Goal: Communication & Community: Answer question/provide support

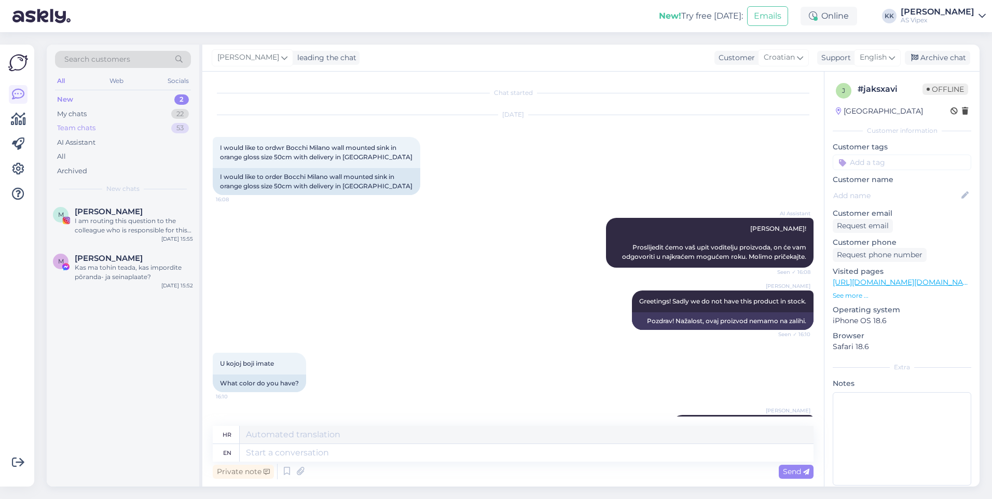
scroll to position [650, 0]
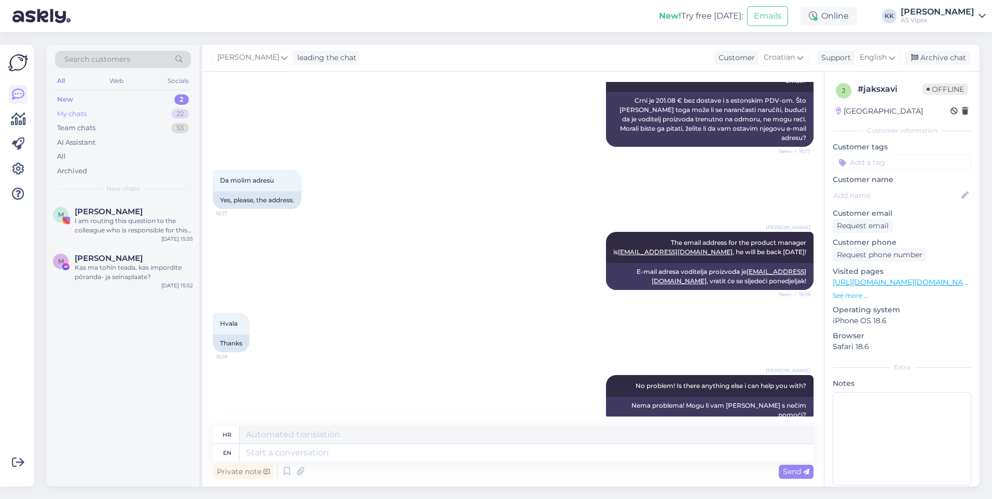
click at [105, 115] on div "My chats 22" at bounding box center [123, 114] width 136 height 15
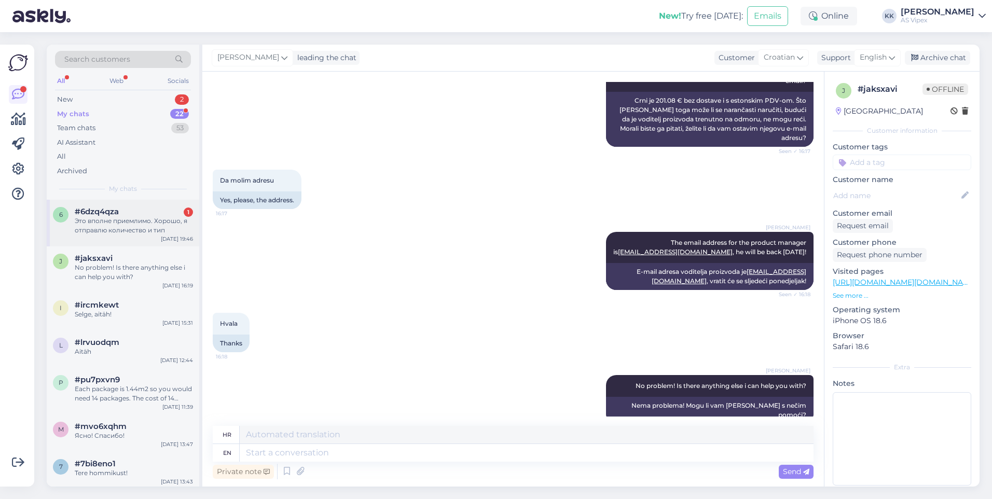
click at [129, 225] on div "Это вполне приемлимо. Хорошо, я отправлю количество и тип" at bounding box center [134, 225] width 118 height 19
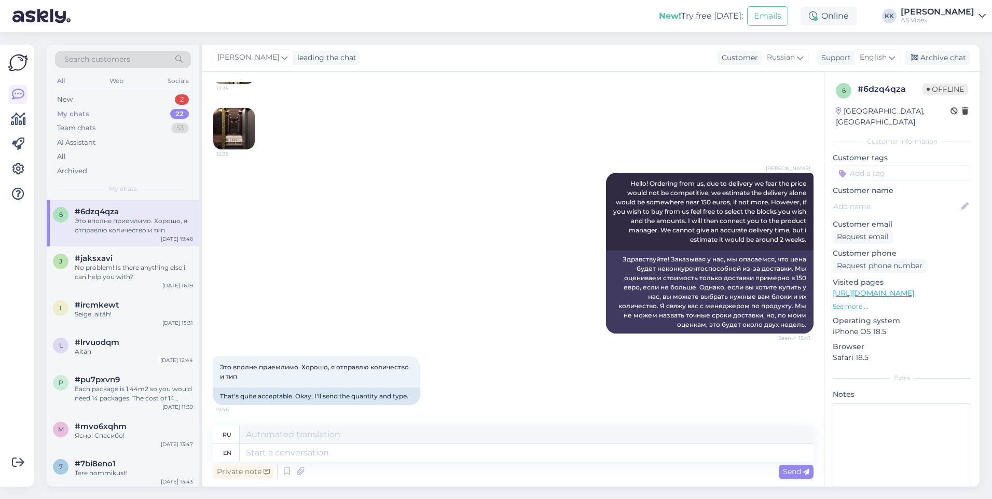
scroll to position [410, 0]
click at [483, 450] on textarea at bounding box center [527, 453] width 574 height 18
type textarea "In"
type textarea "В"
type textarea "In that c"
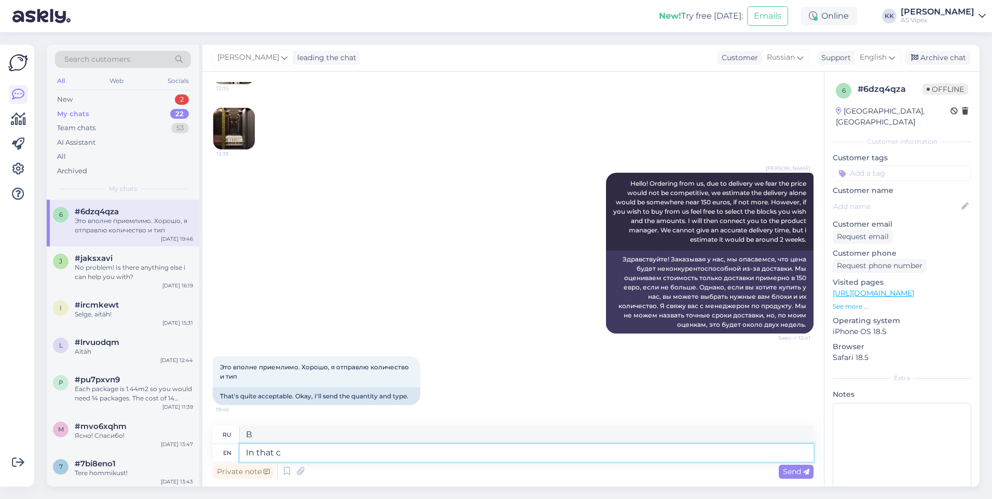
type textarea "В этом"
type textarea "In that case l"
type textarea "В этом случае"
type textarea "In that case lets co"
type textarea "В таком случае давайте"
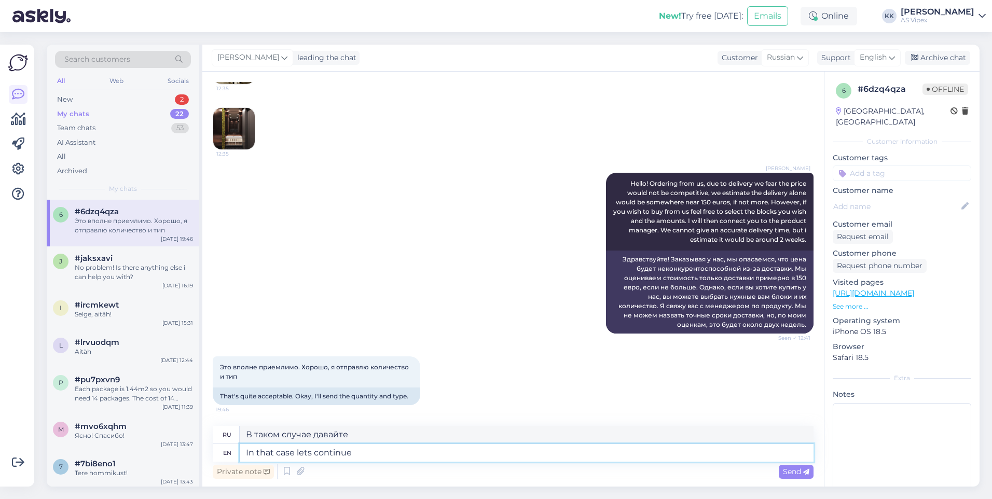
type textarea "In that case lets continue"
type textarea "В таком случае давайте продолжим."
type textarea "In that case lets continue our c"
type textarea "В таком случае давайте продолжим наше"
type textarea "In that case lets continue our communication in"
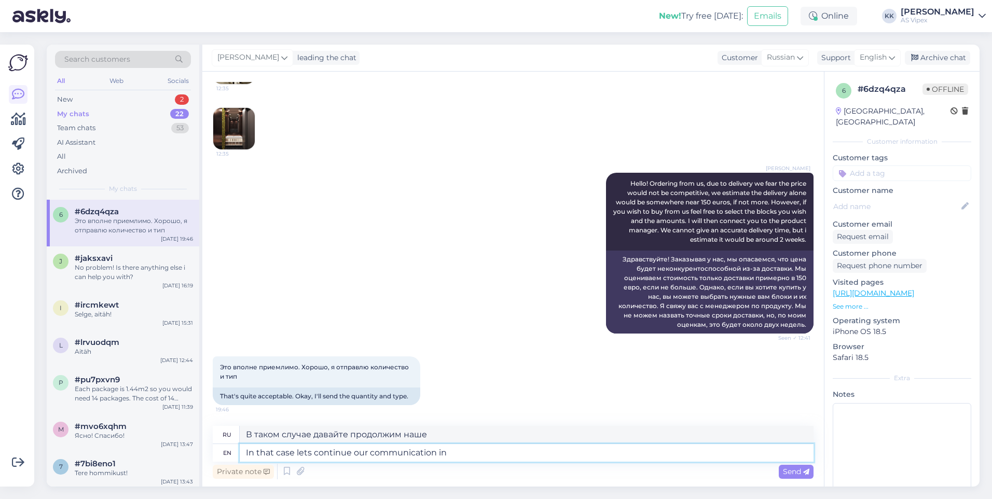
type textarea "В таком случае давайте продолжим наше общение."
type textarea "In that case lets continue our communication in e"
type textarea "В таком случае давайте продолжим наше общение"
type textarea "In that case lets continue our communication in email."
type textarea "В таком случае давайте продолжим наше общение по электронной почте."
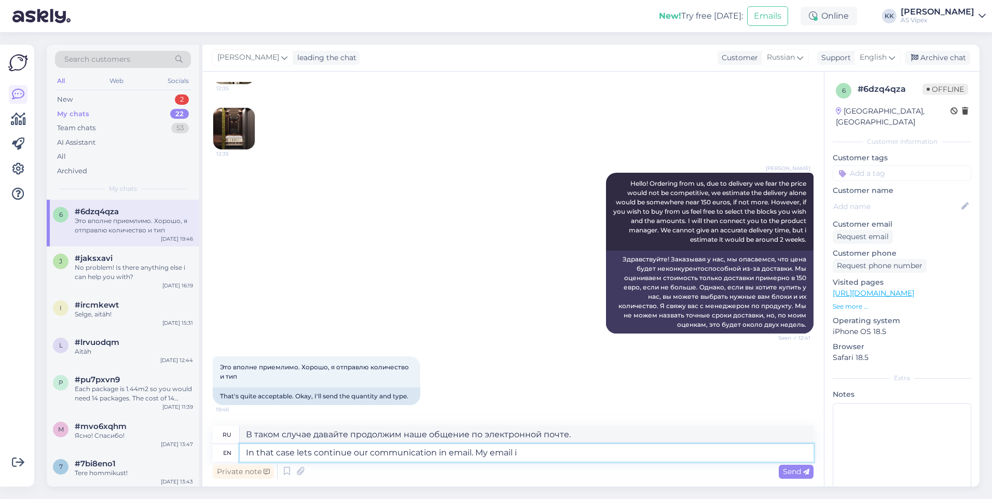
type textarea "In that case lets continue our communication in email. My email is"
type textarea "В таком случае давайте продолжим наше общение по электронной почте. Мой адрес э…"
type textarea "In that case lets continue our communication in email. My email is k"
type textarea "В таком случае давайте продолжим наше общение по электронной почте. Мой адрес э…"
type textarea "In that case lets continue our communication in email. My email is [PERSON_NAME…"
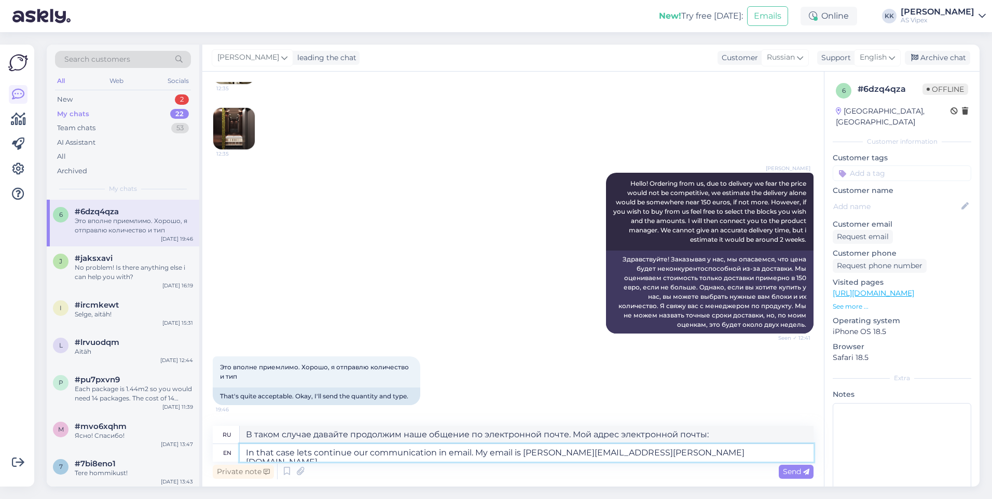
type textarea "В таком случае давайте продолжим наше общение по электронной почте. Мой адрес э…"
type textarea "In that case lets continue our communication in email. My email is [PERSON_NAME…"
type textarea "В таком случае давайте продолжим наше общение по электронной почте. Мой адрес э…"
type textarea "In that case lets continue our communication in email. My email is [PERSON_NAME…"
type textarea "В таком случае давайте продолжим наше общение по электронной почте. Мой адрес э…"
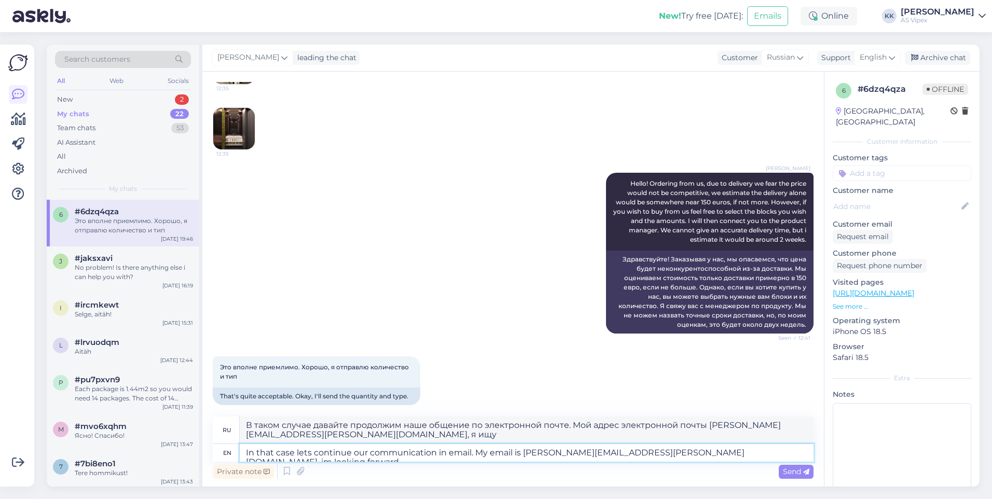
type textarea "In that case lets continue our communication in email. My email is [PERSON_NAME…"
type textarea "В таком случае давайте продолжим наше общение по электронной почте. Мой адрес […"
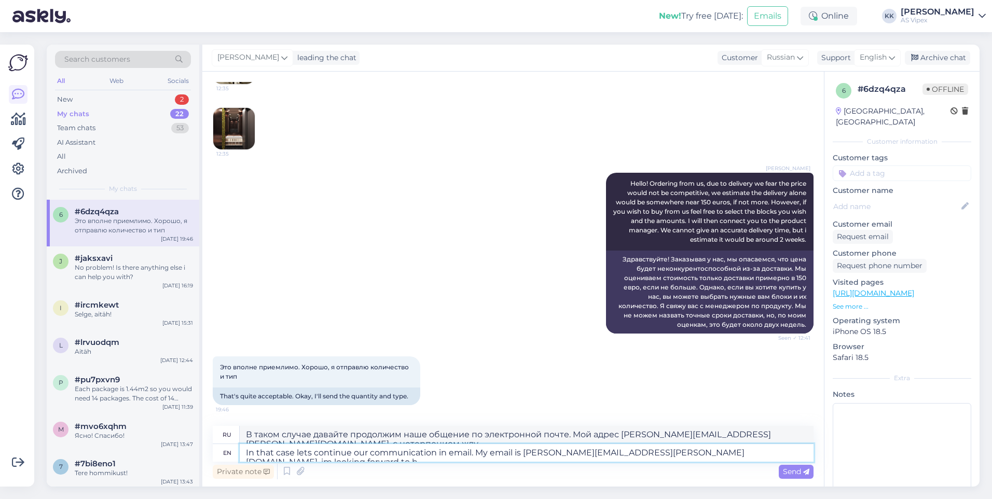
type textarea "In that case lets continue our communication in email. My email is [PERSON_NAME…"
type textarea "В таком случае давайте продолжим наше общение по электронной почте. Мой адрес э…"
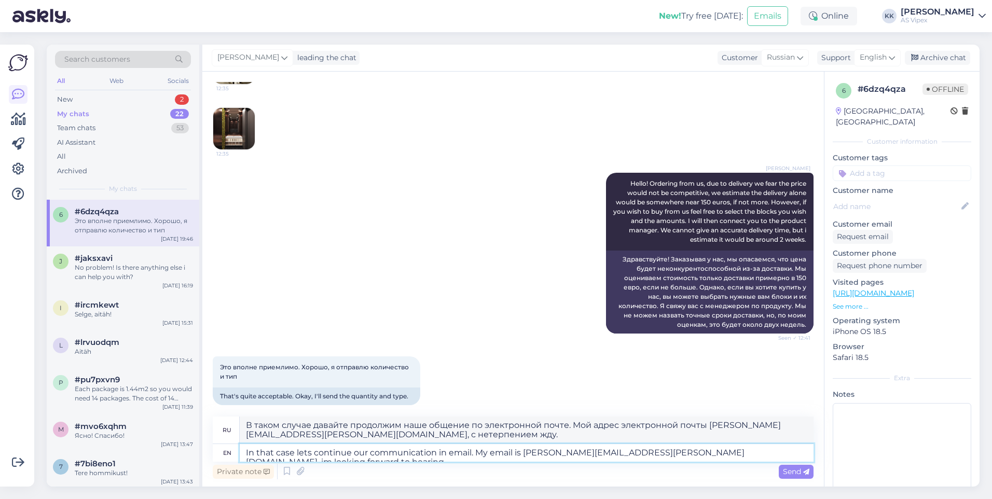
type textarea "In that case lets continue our communication in email. My email is [PERSON_NAME…"
type textarea "В таком случае давайте продолжим наше общение по электронной почте. Мой адрес э…"
type textarea "In that case lets continue our communication in email. My email is [PERSON_NAME…"
type textarea "В таком случае давайте продолжим наше общение по электронной почте. Мой адрес э…"
type textarea "In that case lets continue our communication in email. My email is [PERSON_NAME…"
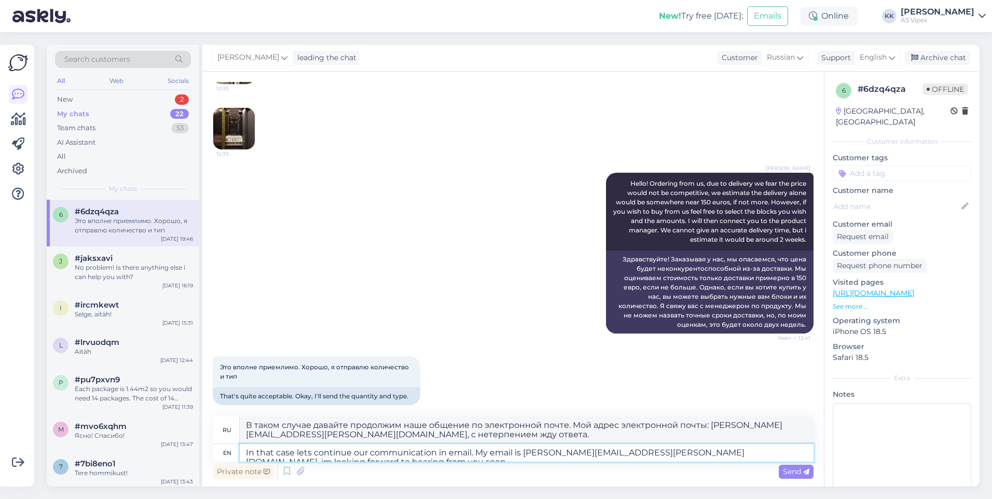
type textarea "В таком случае давайте продолжим наше общение по электронной почте. Мой адрес э…"
type textarea "In that case lets continue our communication in email. My email is [PERSON_NAME…"
type textarea "В таком случае давайте продолжим наше общение по электронной почте. Мой адрес э…"
type textarea "In that case lets continue our communication in email. My email is [PERSON_NAME…"
click at [786, 475] on span "Send" at bounding box center [796, 471] width 26 height 9
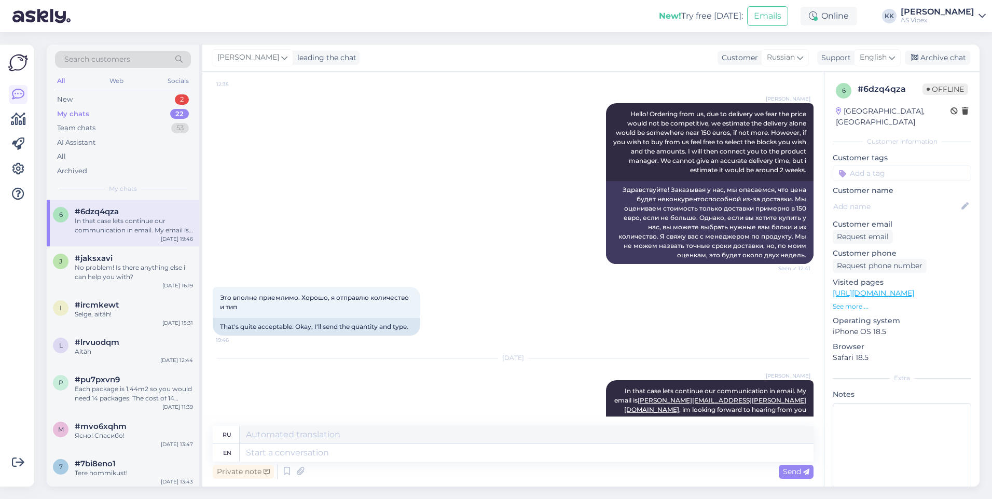
scroll to position [531, 0]
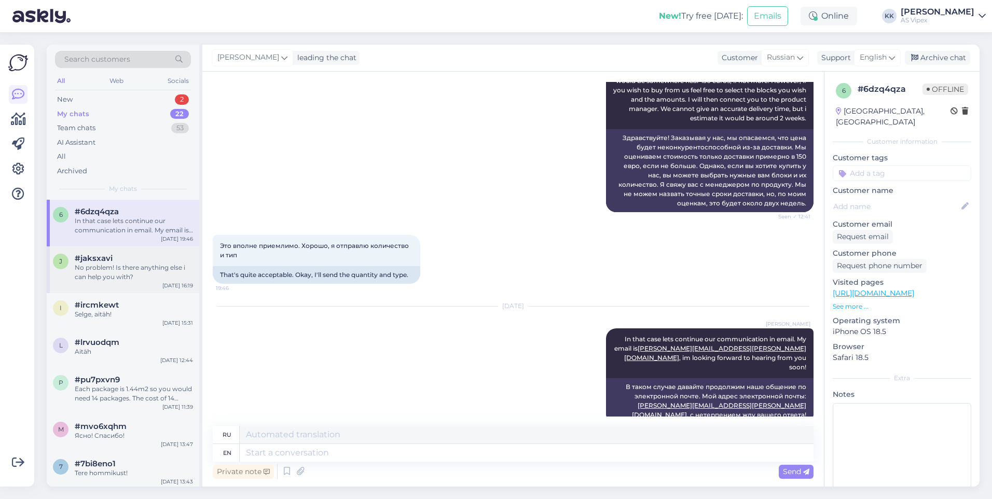
click at [159, 268] on div "No problem! Is there anything else i can help you with?" at bounding box center [134, 272] width 118 height 19
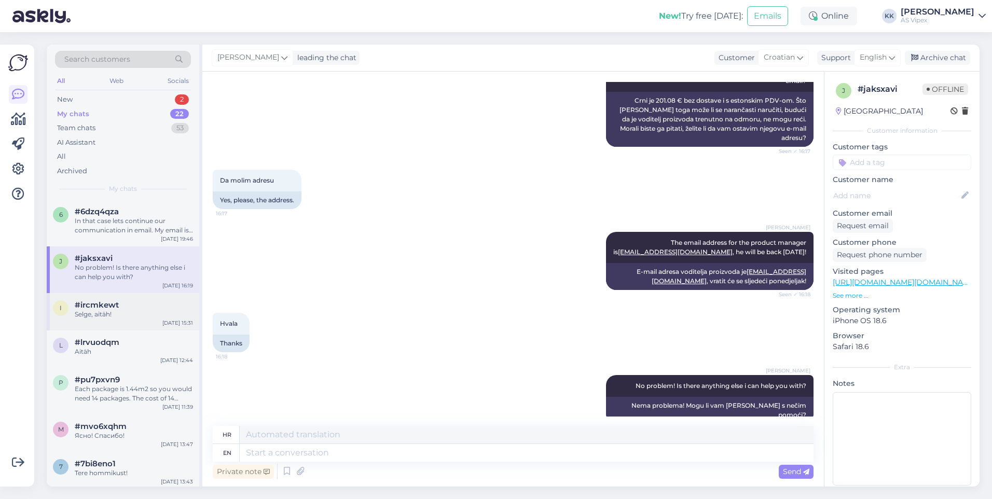
click at [108, 313] on div "Selge, aitäh!" at bounding box center [134, 314] width 118 height 9
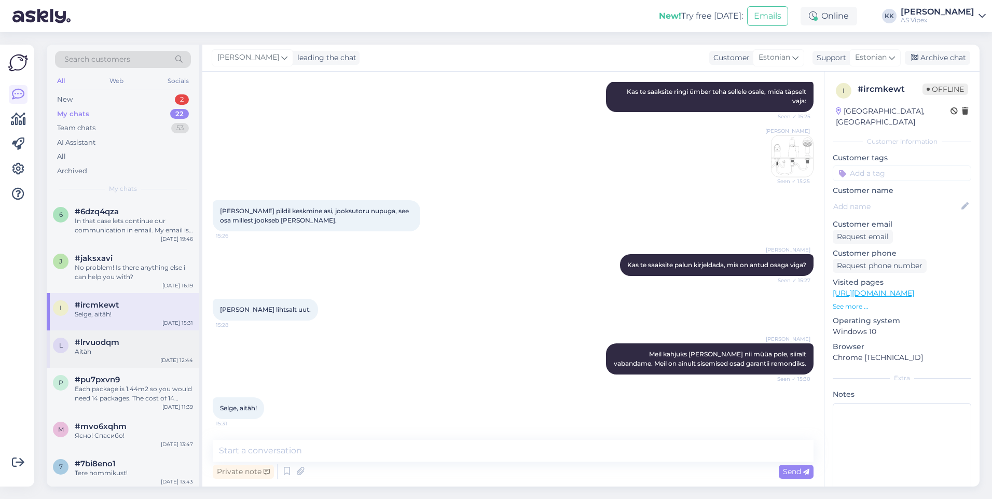
click at [115, 349] on div "Aitäh" at bounding box center [134, 351] width 118 height 9
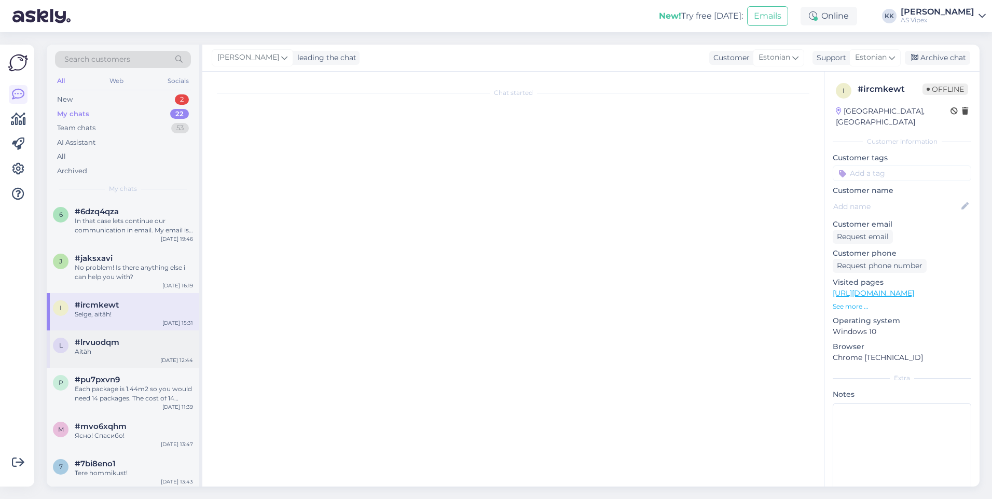
scroll to position [71, 0]
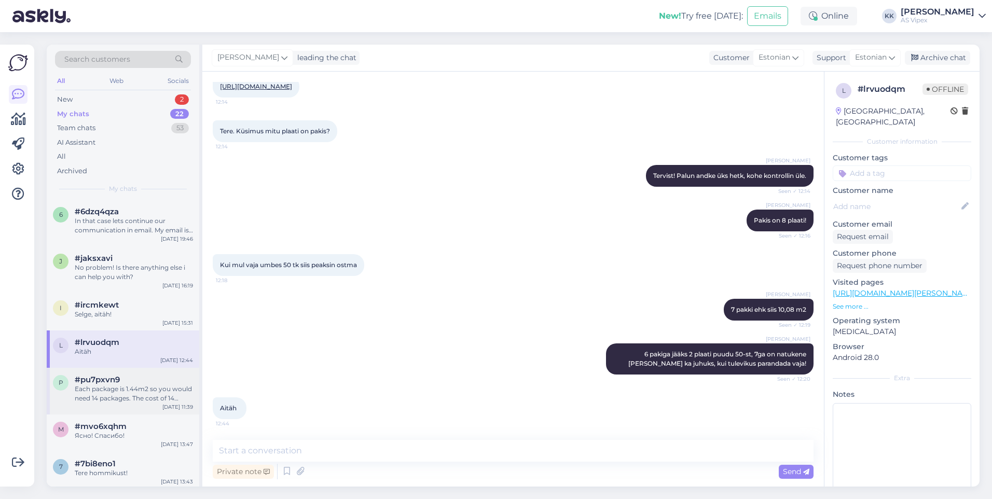
click at [121, 370] on div "p #pu7pxvn9 Each package is 1.44m2 so you would need 14 packages. The cost of 1…" at bounding box center [123, 391] width 153 height 47
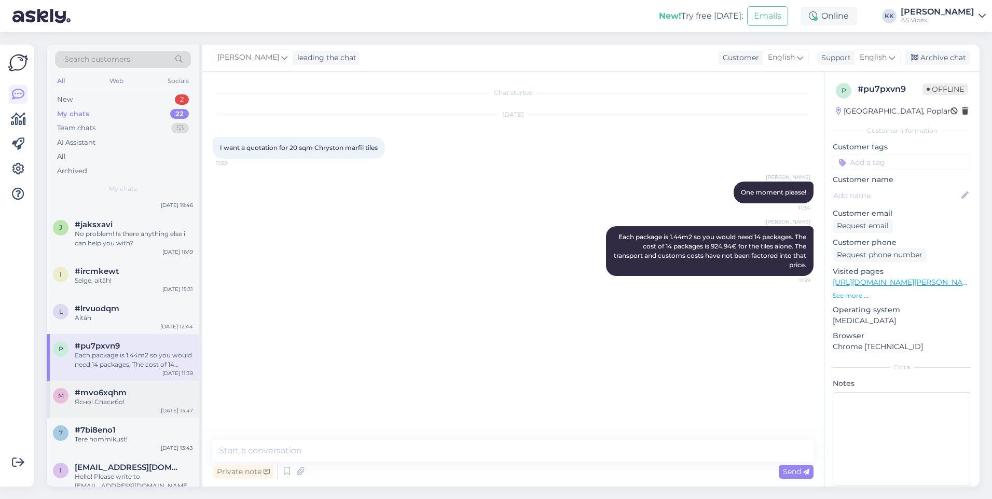
scroll to position [52, 0]
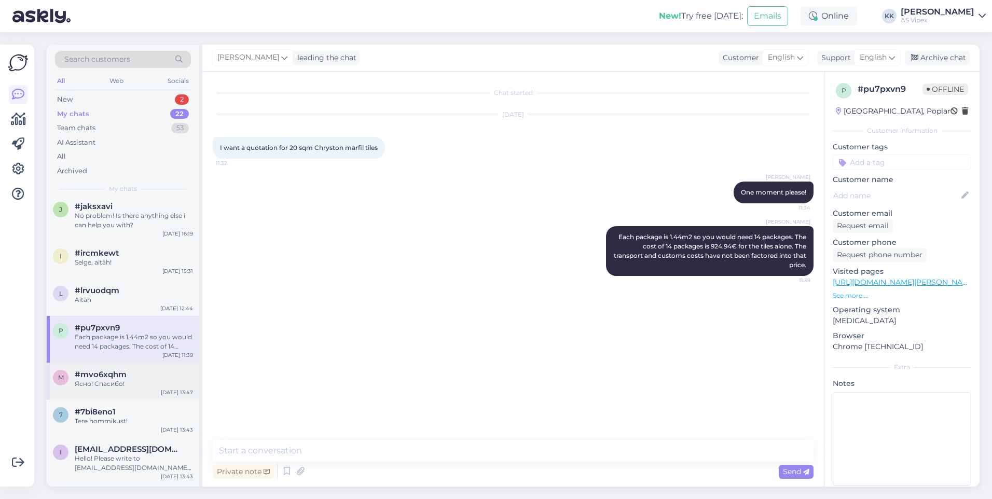
click at [143, 385] on div "Ясно! Спасибо!" at bounding box center [134, 383] width 118 height 9
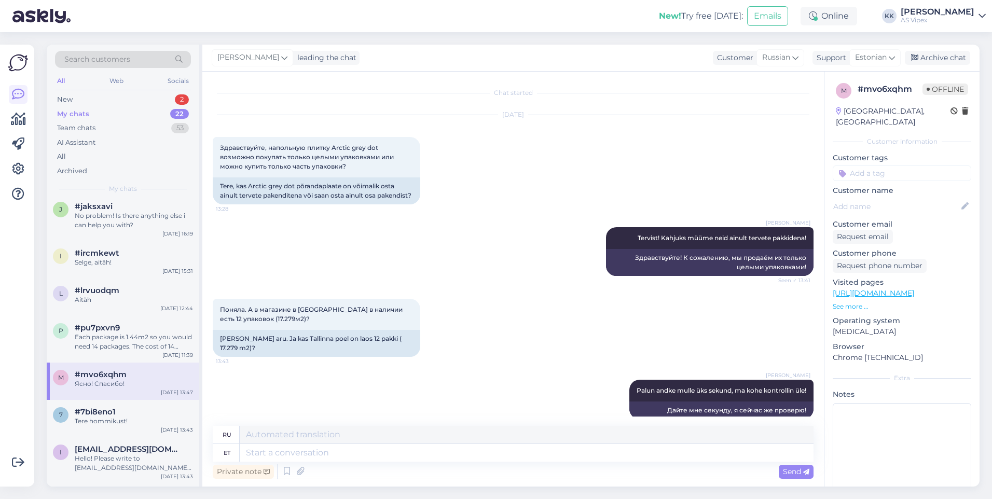
scroll to position [497, 0]
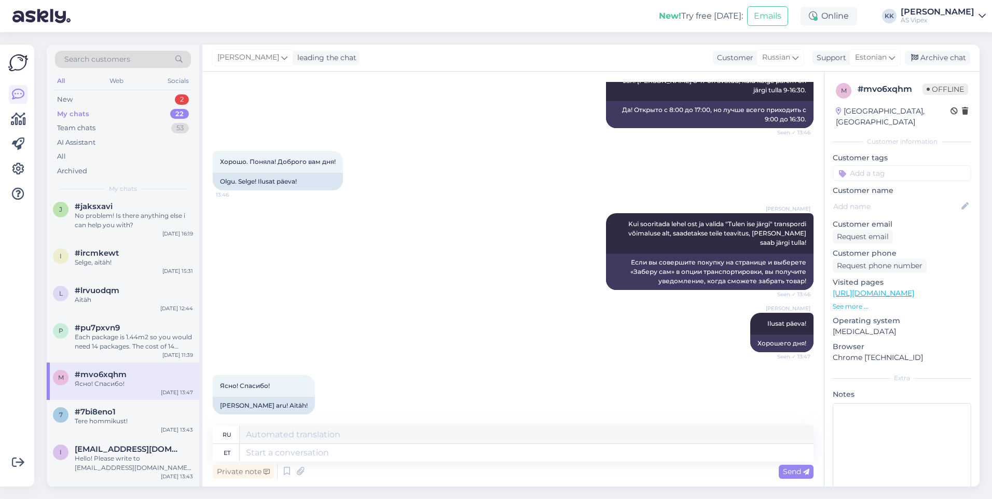
click at [134, 398] on div "m #mvo6xqhm Ясно! Спасибо! [DATE] 13:47" at bounding box center [123, 381] width 153 height 37
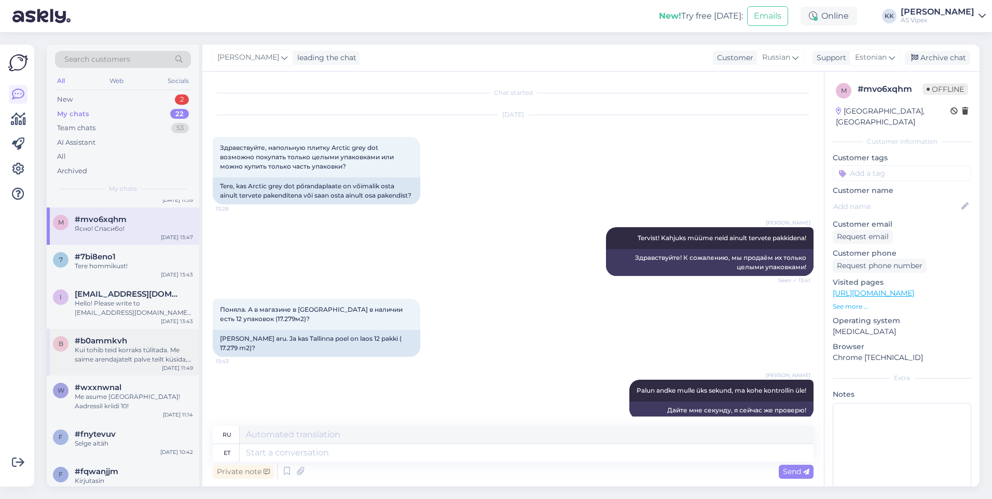
scroll to position [208, 0]
click at [130, 269] on div "Tere hommikust!" at bounding box center [134, 265] width 118 height 9
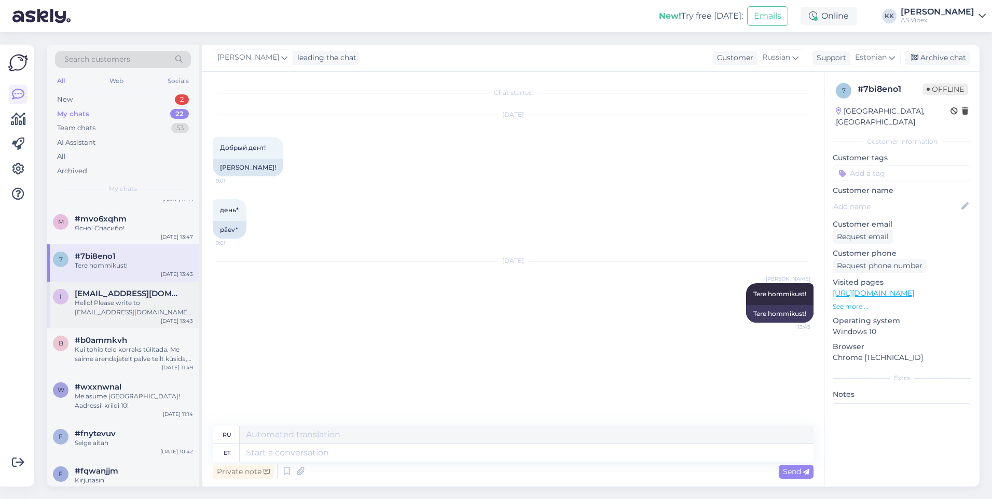
click at [124, 297] on span "[EMAIL_ADDRESS][DOMAIN_NAME]" at bounding box center [129, 293] width 108 height 9
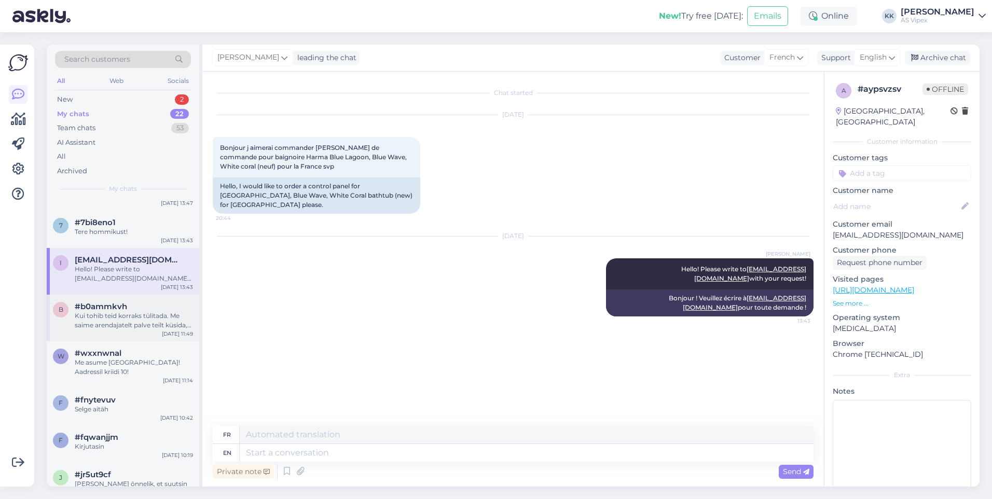
scroll to position [260, 0]
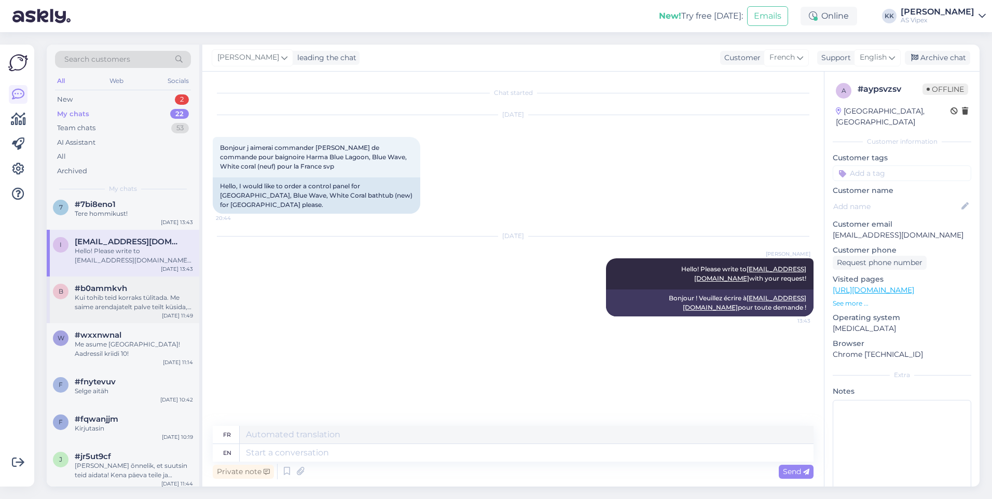
click at [130, 310] on div "Kui tohib teid korraks tülitada. Me saime arendajatelt palve teilt küsida, kas …" at bounding box center [134, 302] width 118 height 19
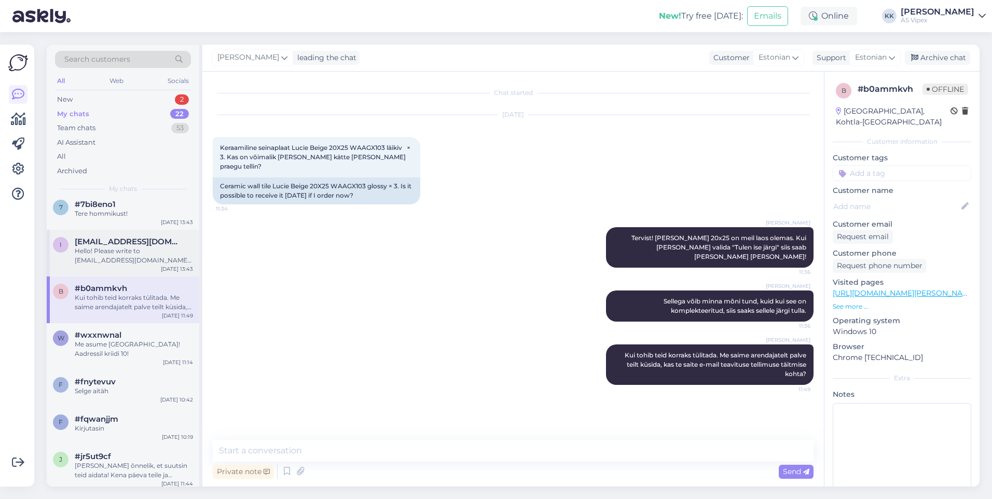
click at [127, 263] on div "Hello! Please write to [EMAIL_ADDRESS][DOMAIN_NAME] with your request!" at bounding box center [134, 256] width 118 height 19
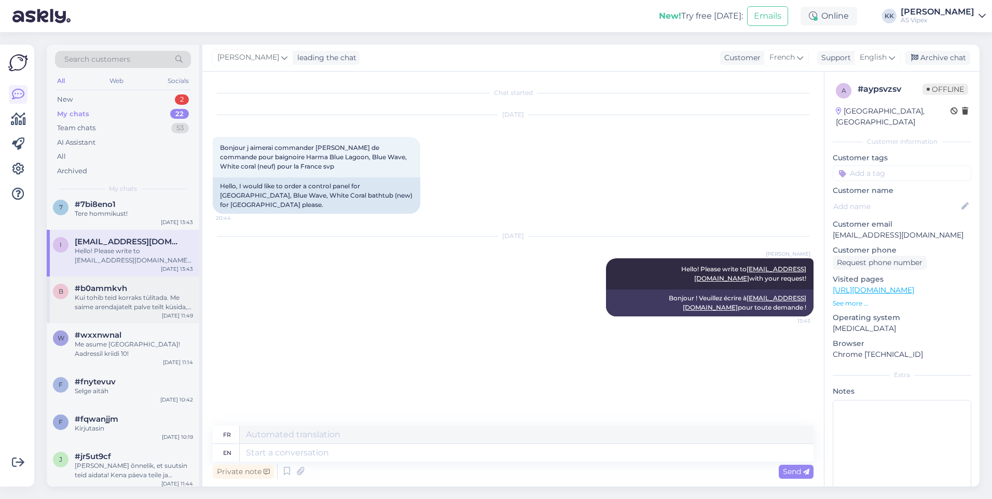
click at [138, 312] on div "b #b0ammkvh Kui tohib teid korraks tülitada. Me saime arendajatelt [PERSON_NAME…" at bounding box center [123, 300] width 153 height 47
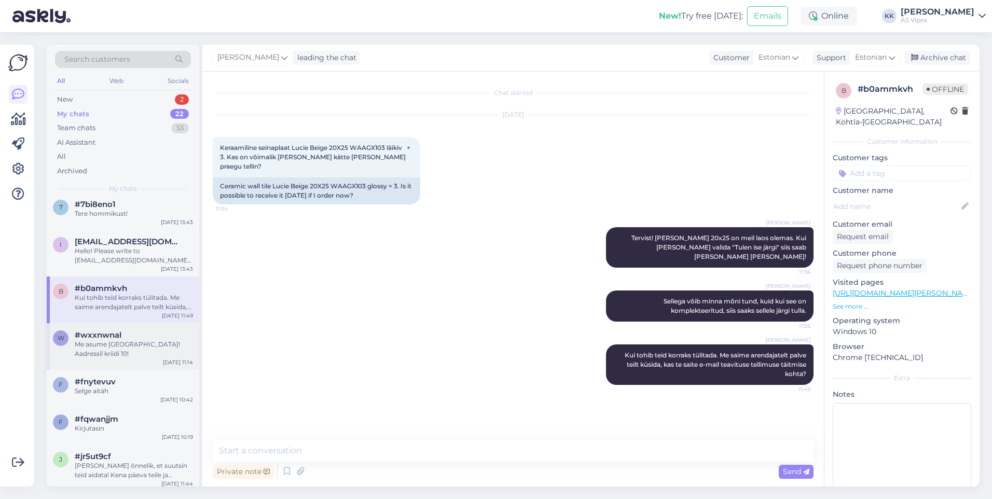
click at [133, 329] on div "w #wxxnwnal Me asume [GEOGRAPHIC_DATA]! Aadressil kriidi 10! [DATE] 11:14" at bounding box center [123, 346] width 153 height 47
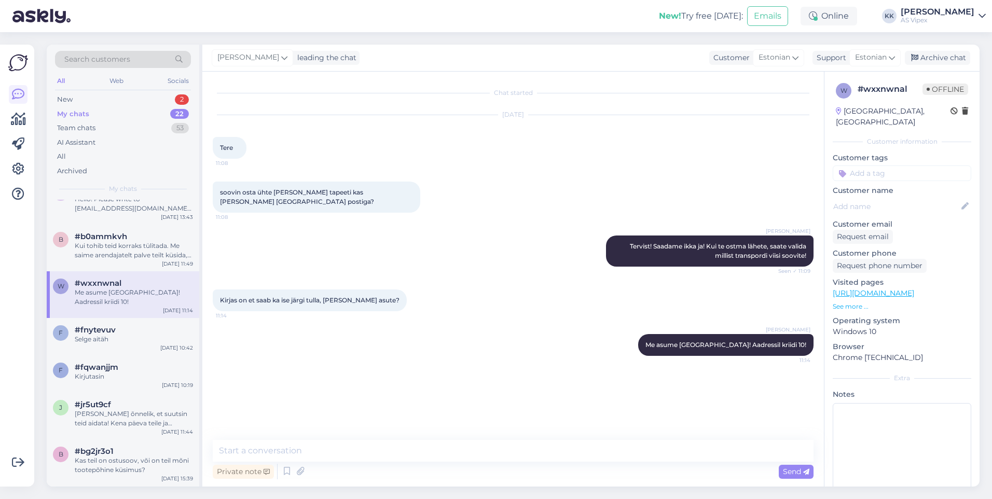
scroll to position [363, 0]
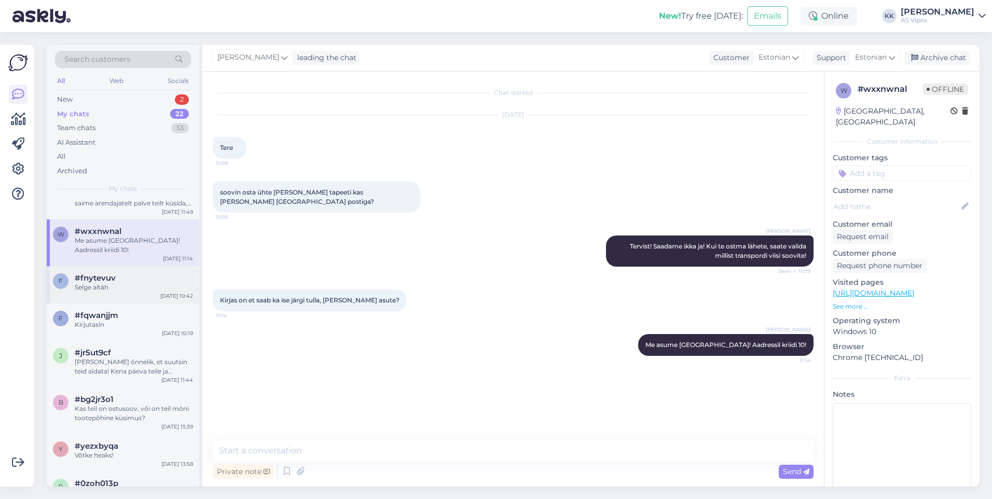
click at [130, 287] on div "Selge aitäh" at bounding box center [134, 287] width 118 height 9
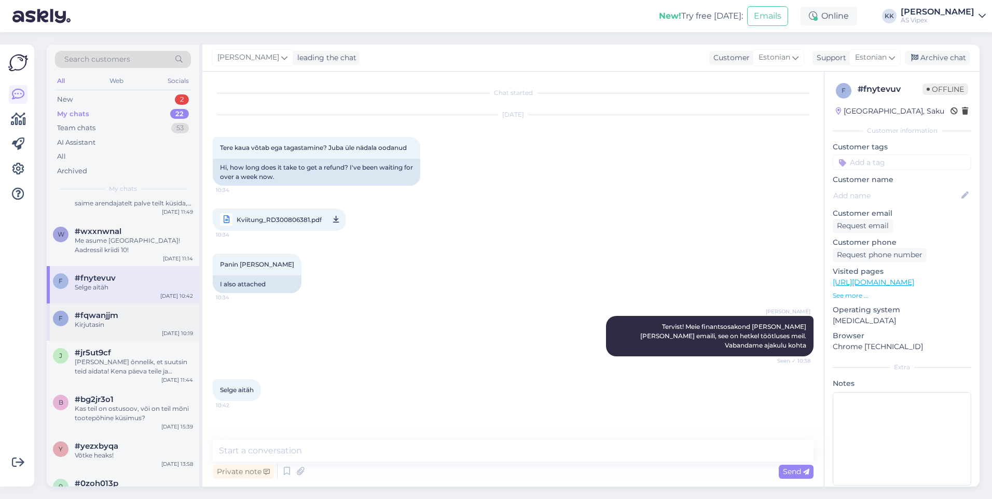
click at [130, 322] on div "Kirjutasin" at bounding box center [134, 324] width 118 height 9
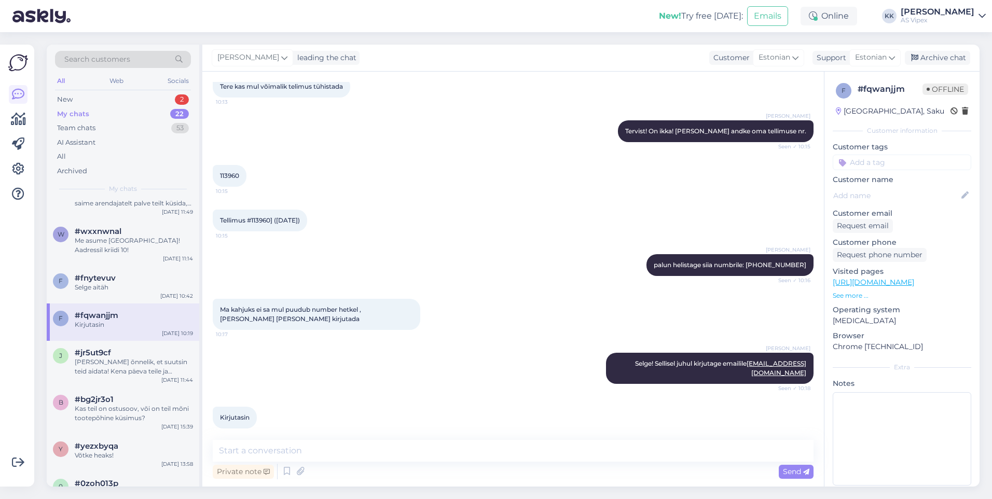
scroll to position [415, 0]
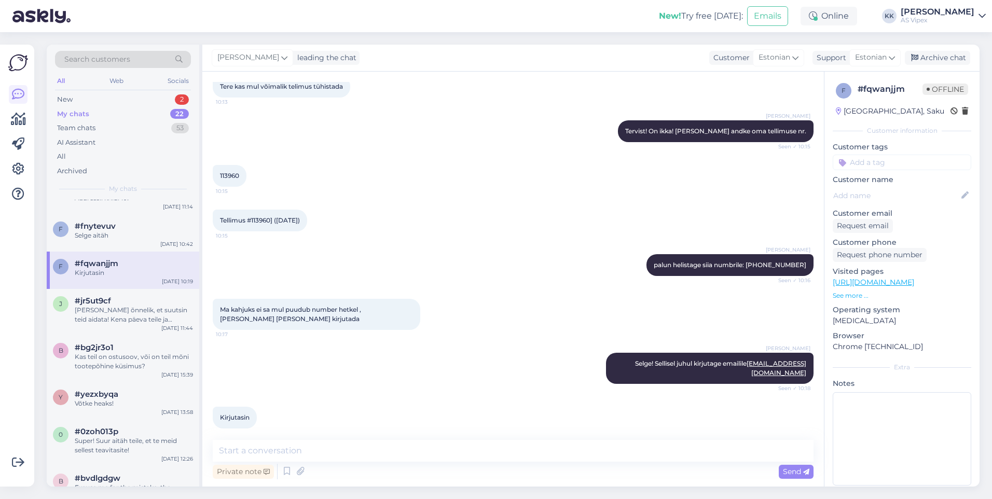
click at [130, 322] on div "[PERSON_NAME] õnnelik, et suutsin teid aidata! Kena päeva teile ja külastage me…" at bounding box center [134, 315] width 118 height 19
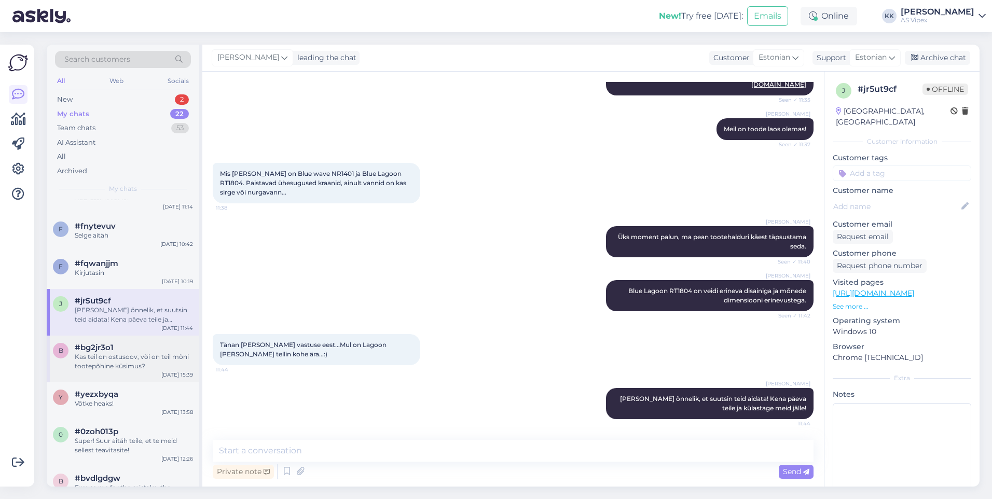
click at [135, 342] on div "b #bg2jr3o1 Kas teil on ostusoov, või on teil mõni tootepõhine küsimus? [DATE] …" at bounding box center [123, 359] width 153 height 47
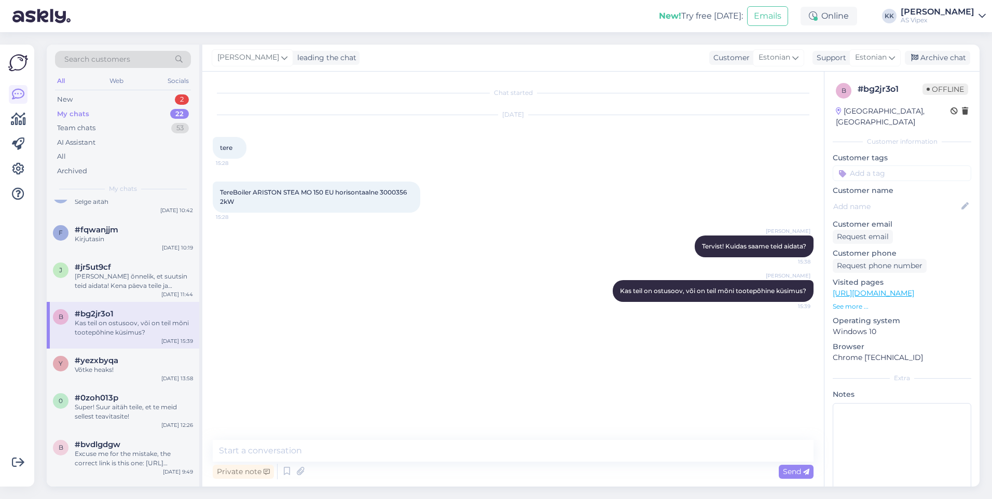
scroll to position [467, 0]
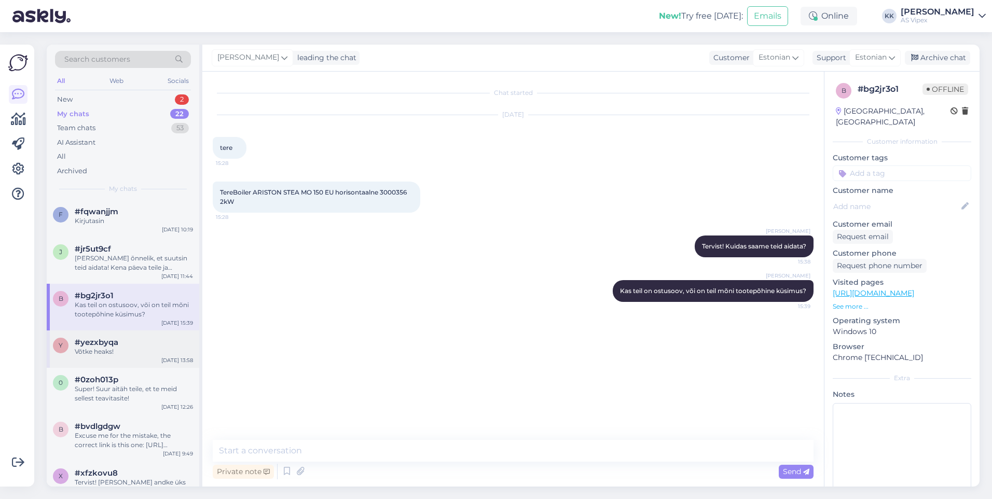
click at [139, 357] on div "y #yezxbyqa Võtke heaks! [DATE] 13:58" at bounding box center [123, 349] width 153 height 37
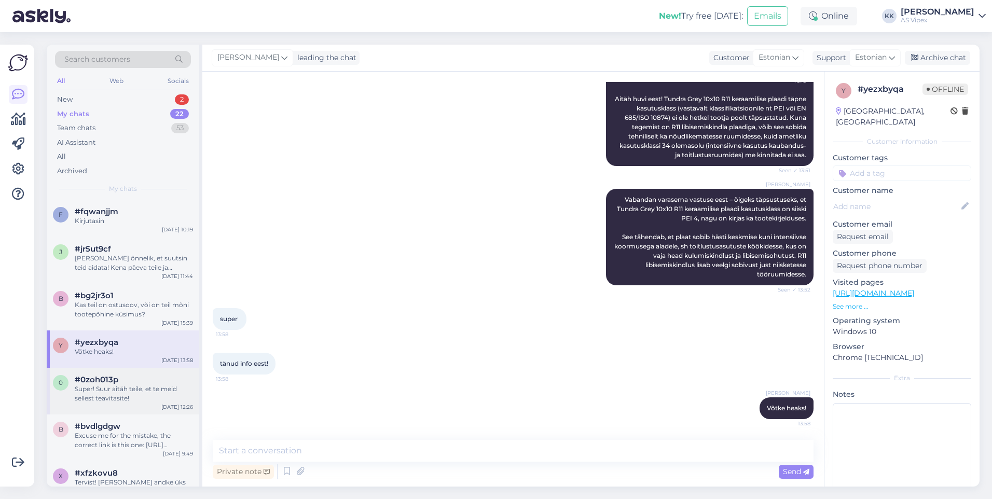
click at [138, 379] on div "#0zoh013p" at bounding box center [134, 379] width 118 height 9
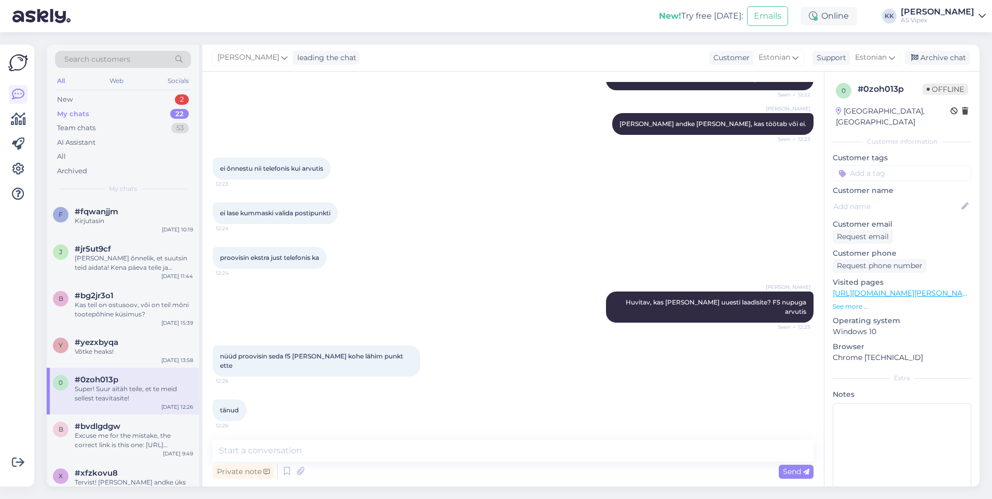
scroll to position [519, 0]
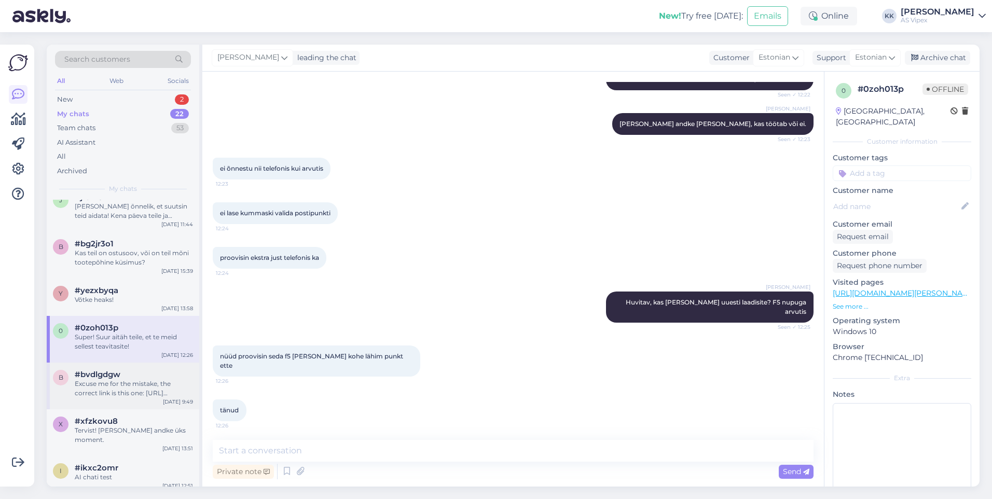
click at [136, 377] on div "#bvdlgdgw" at bounding box center [134, 374] width 118 height 9
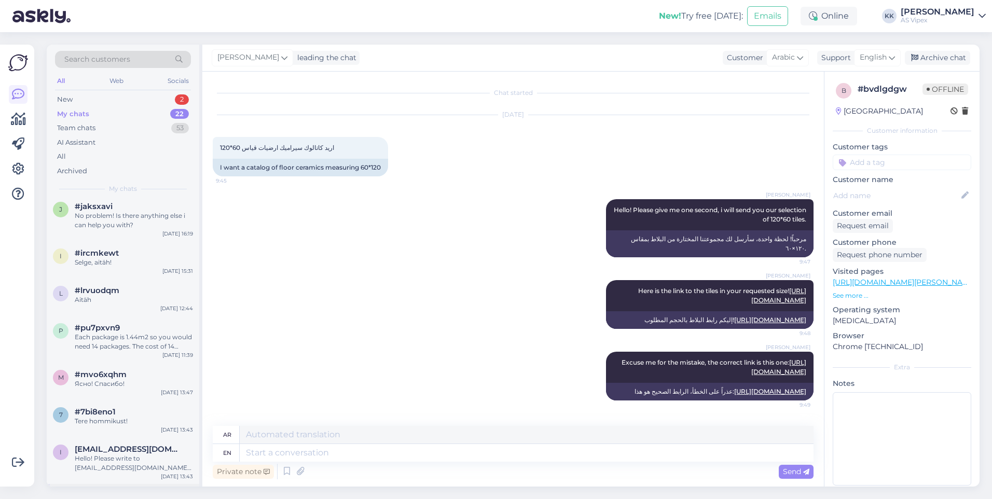
scroll to position [0, 0]
